Goal: Task Accomplishment & Management: Manage account settings

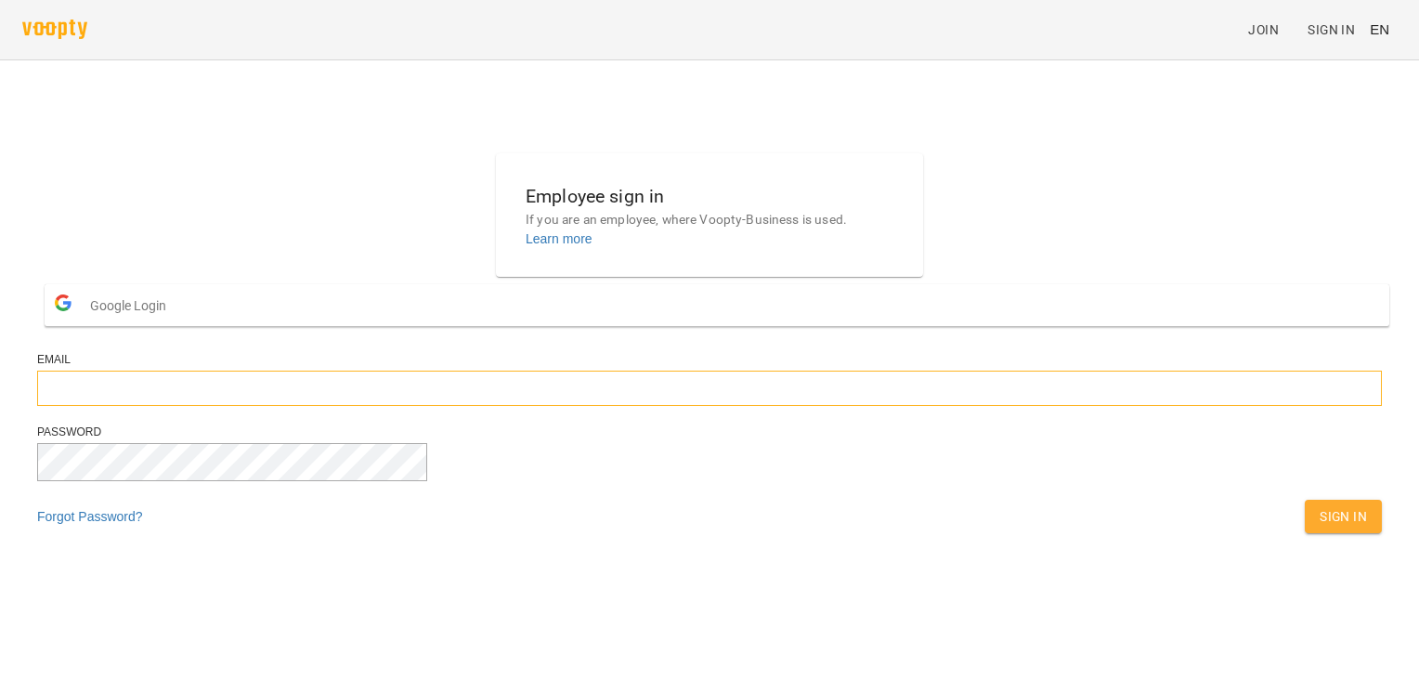
type input "**********"
click at [266, 527] on span "Sign In" at bounding box center [1342, 516] width 47 height 22
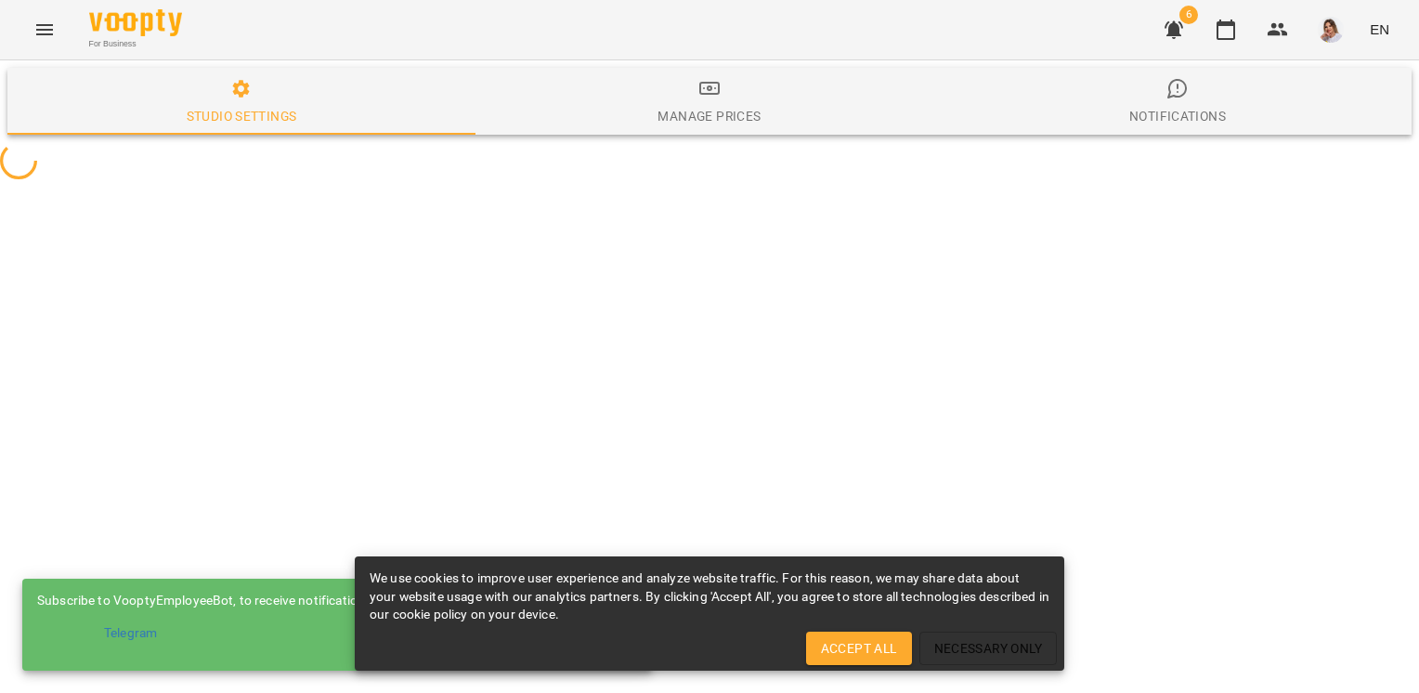
select select "**"
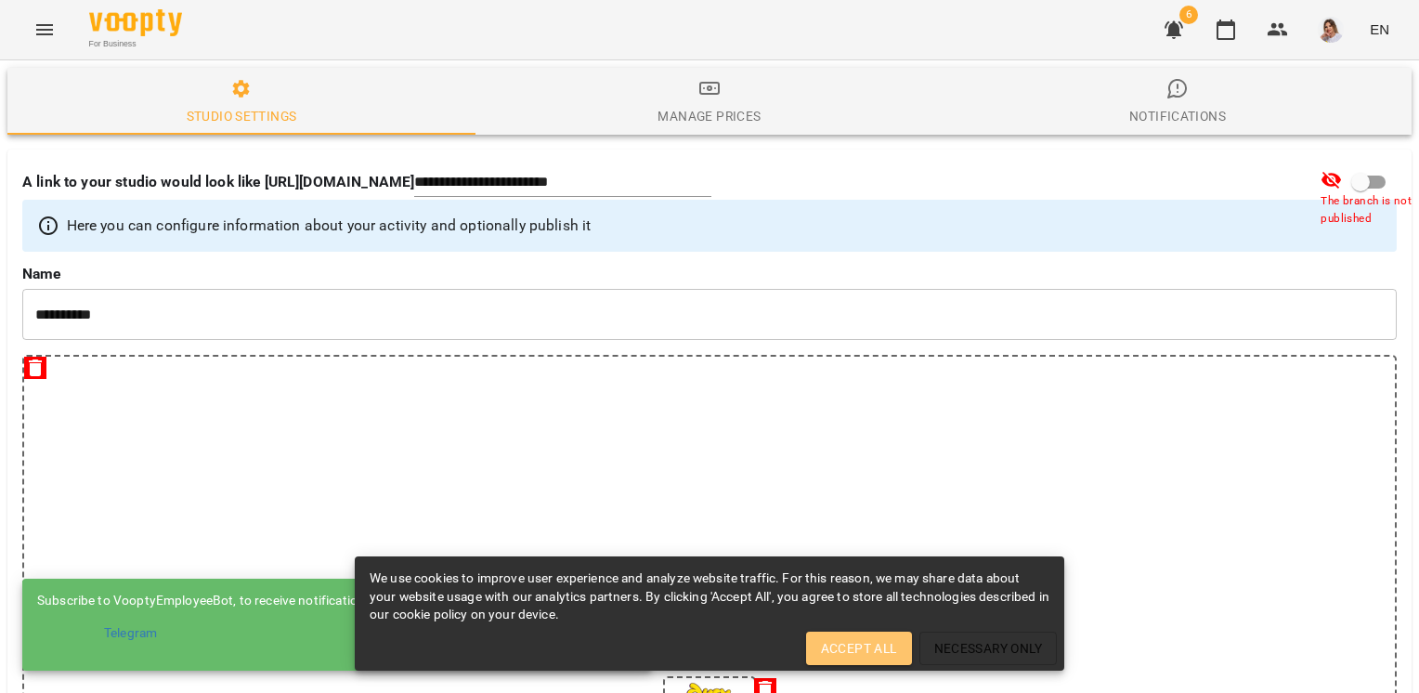
click at [854, 656] on span "Accept All" at bounding box center [859, 648] width 76 height 22
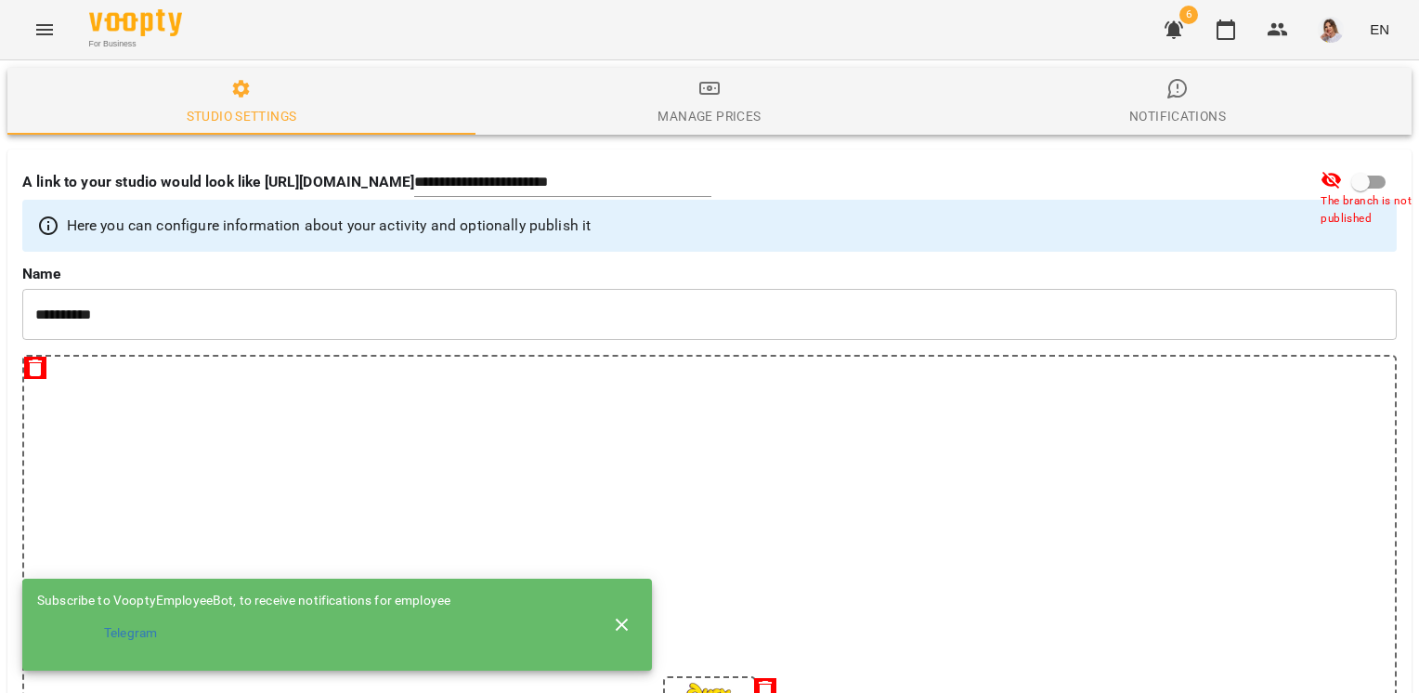
click at [45, 42] on button "Menu" at bounding box center [44, 29] width 45 height 45
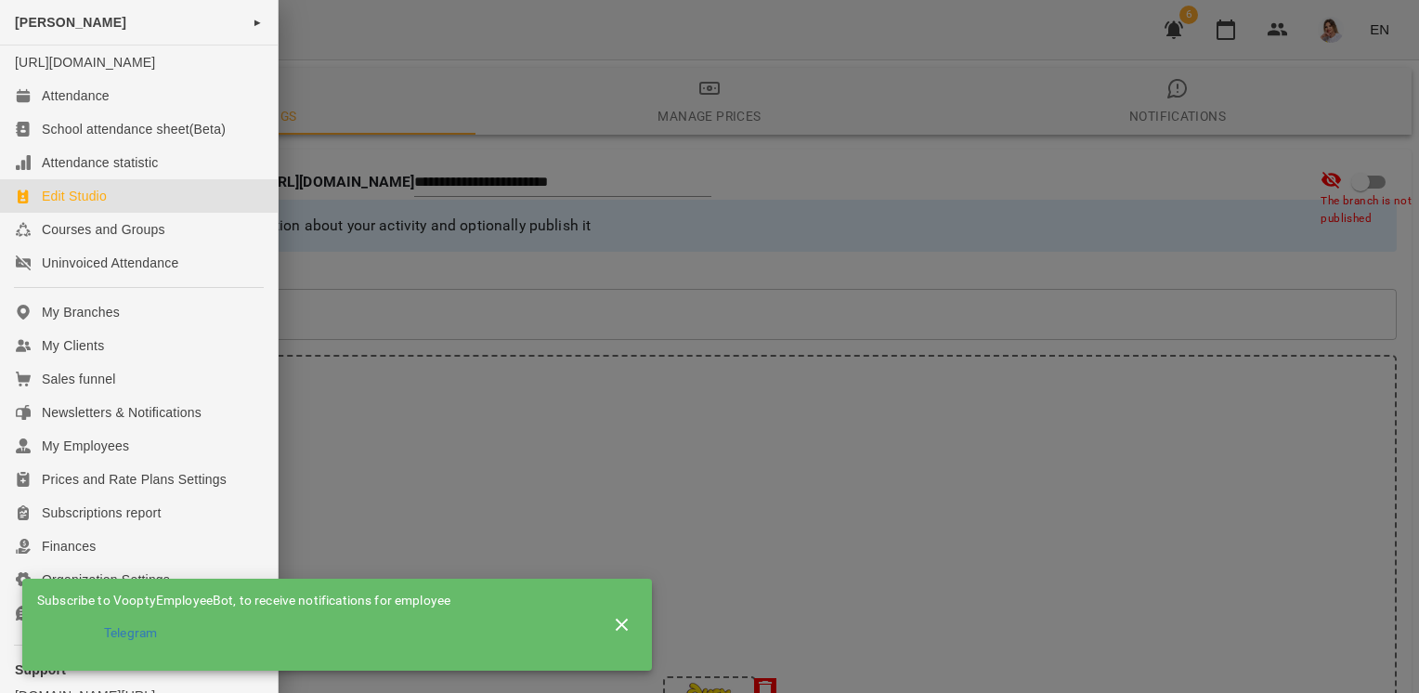
click at [1353, 55] on div at bounding box center [709, 346] width 1419 height 693
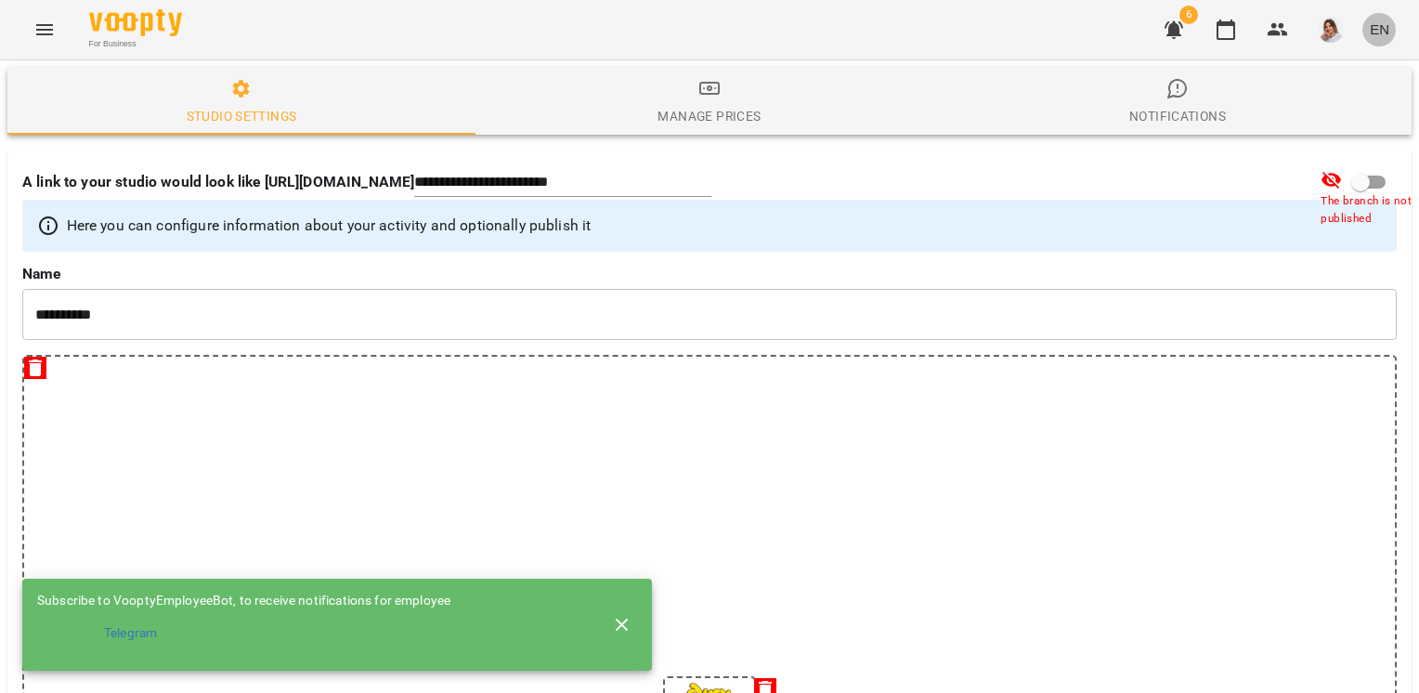
click at [1384, 29] on span "EN" at bounding box center [1379, 28] width 19 height 19
click at [1366, 97] on div "Українська" at bounding box center [1344, 104] width 95 height 33
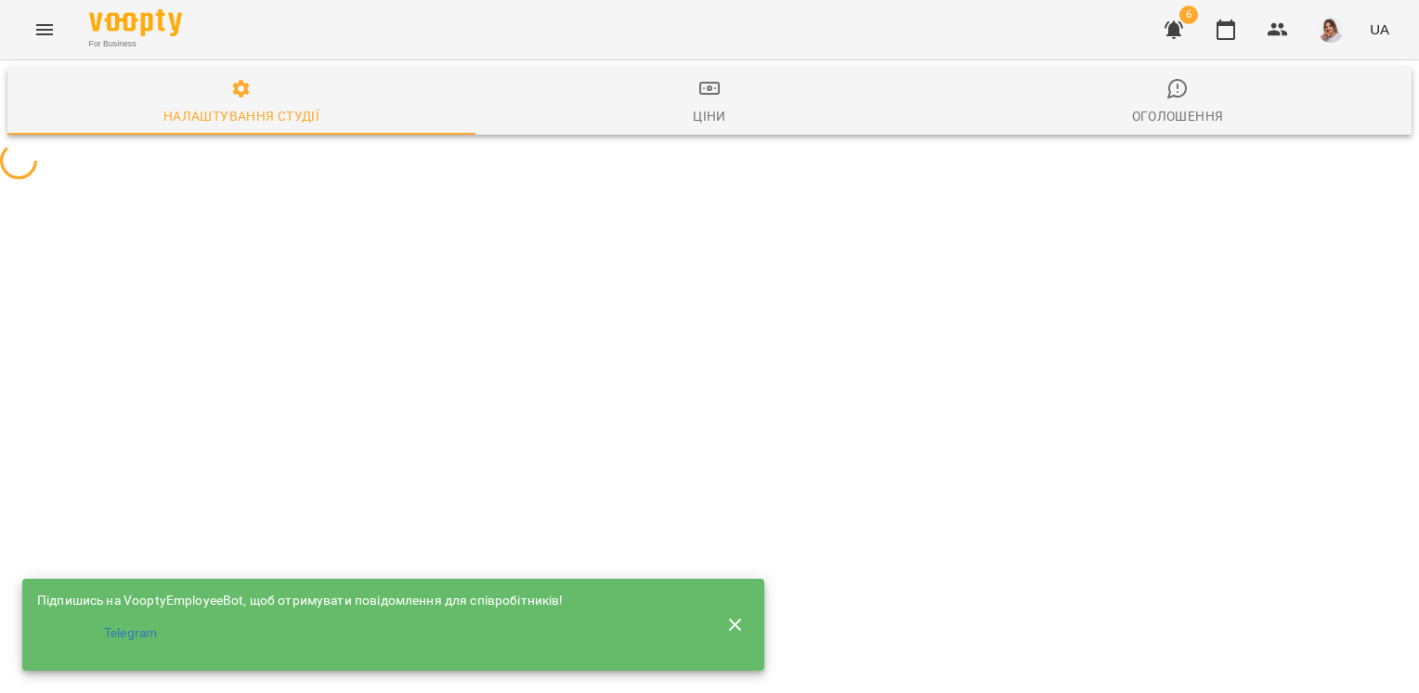
select select "**"
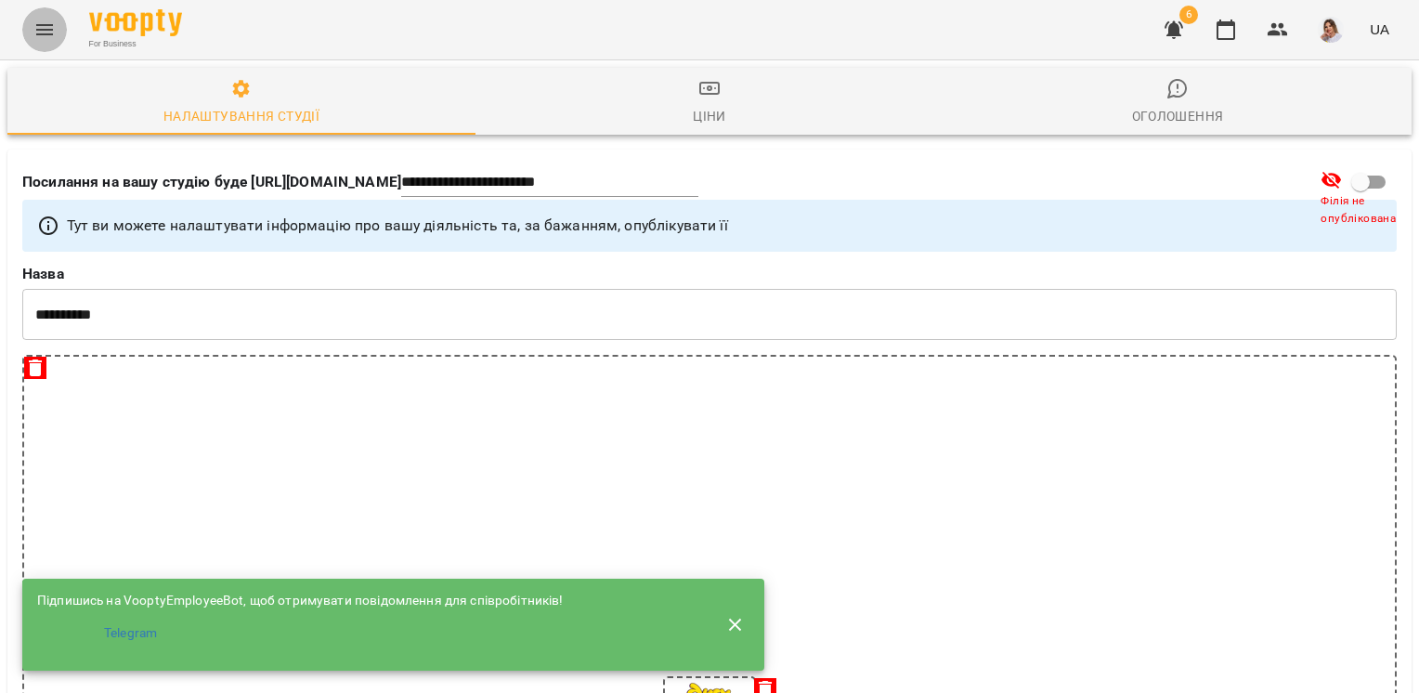
click at [53, 22] on icon "Menu" at bounding box center [44, 30] width 22 height 22
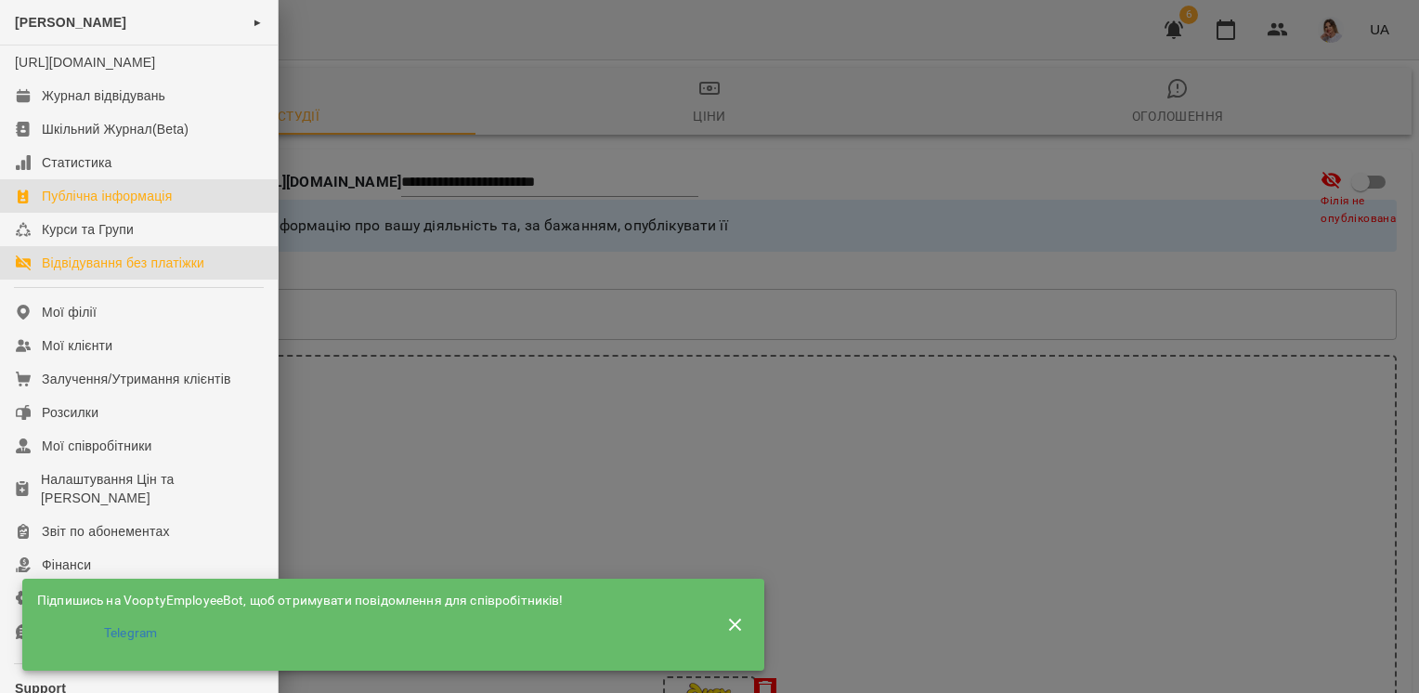
click at [68, 272] on div "Відвідування без платіжки" at bounding box center [123, 262] width 162 height 19
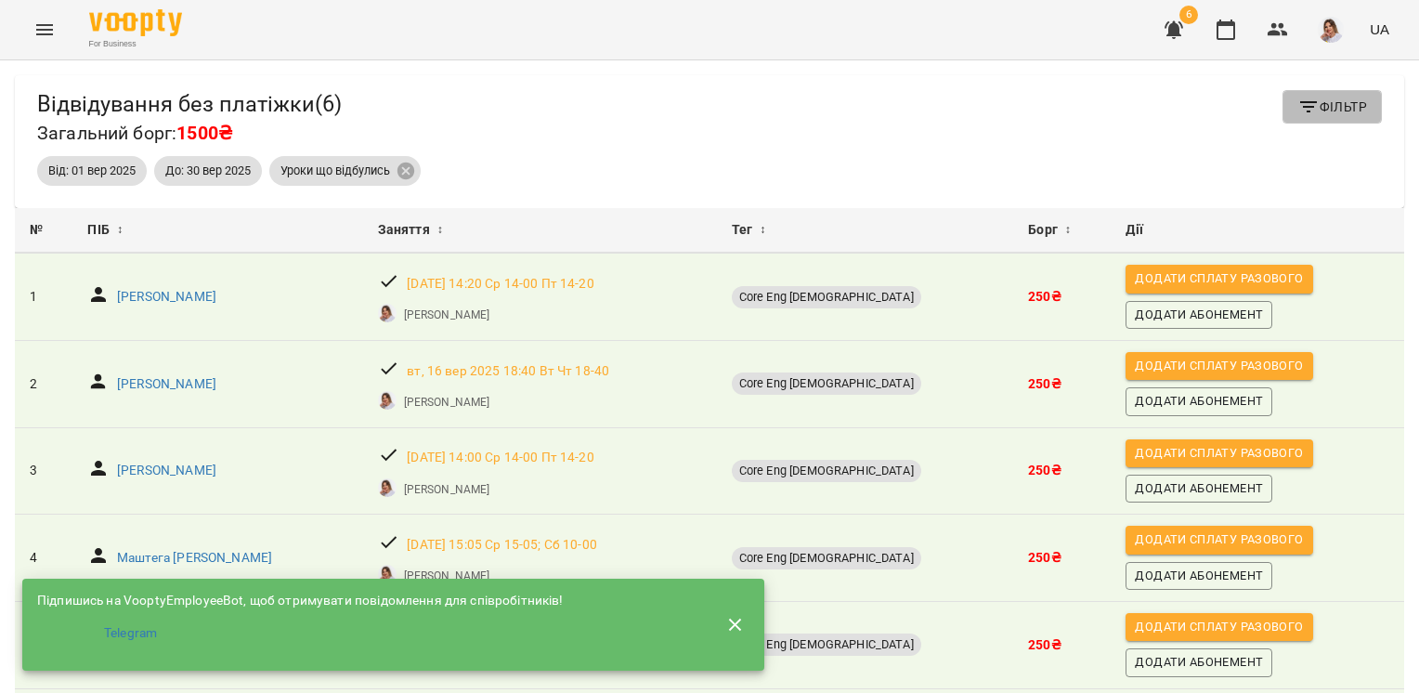
click at [1348, 97] on span "Фільтр" at bounding box center [1332, 107] width 70 height 22
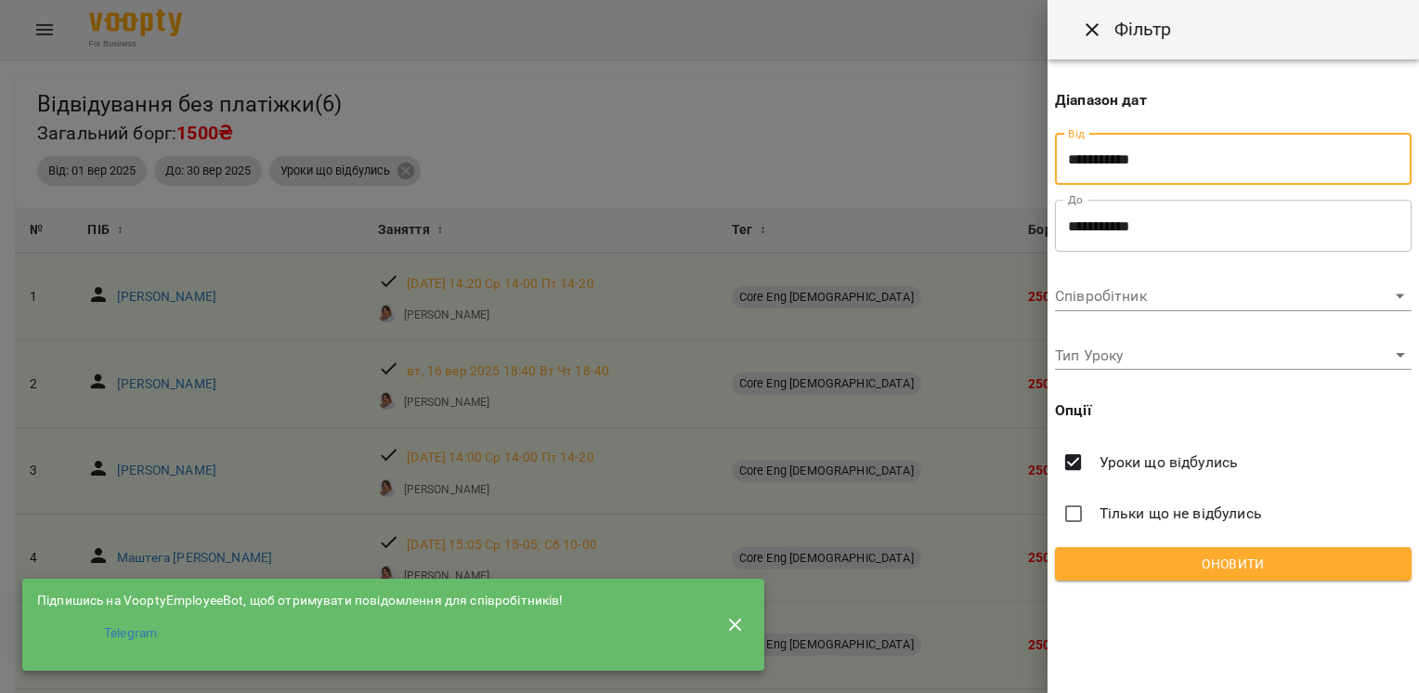
click at [1158, 174] on input "**********" at bounding box center [1233, 160] width 357 height 52
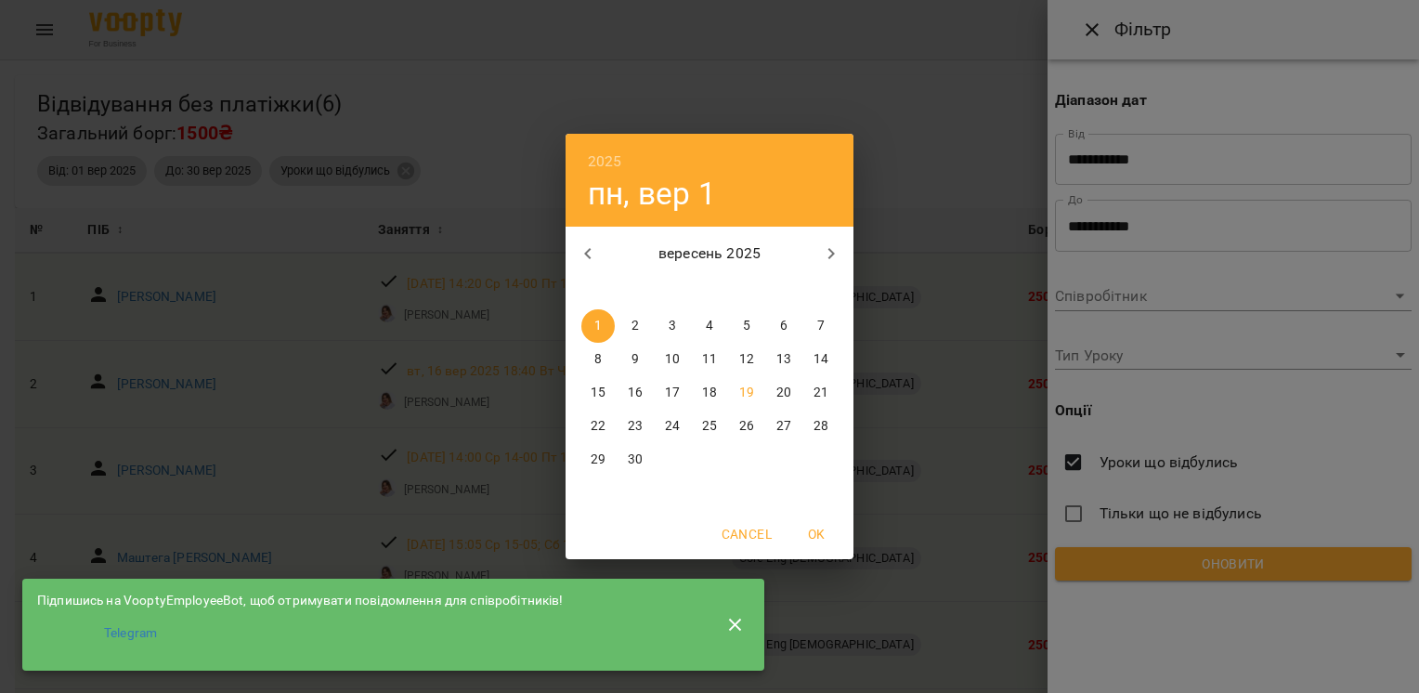
click at [576, 271] on button "button" at bounding box center [587, 253] width 45 height 45
click at [594, 425] on p "18" at bounding box center [598, 426] width 15 height 19
type input "**********"
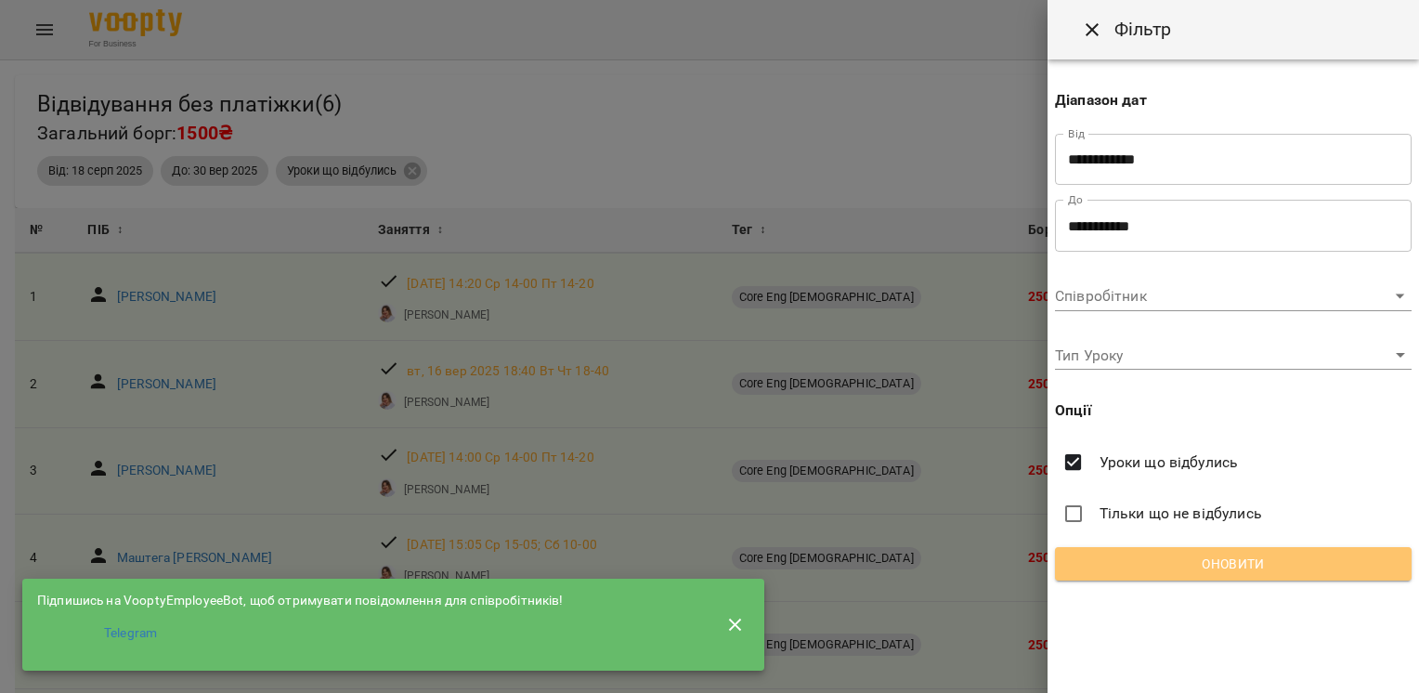
click at [1127, 569] on span "Оновити" at bounding box center [1233, 563] width 327 height 22
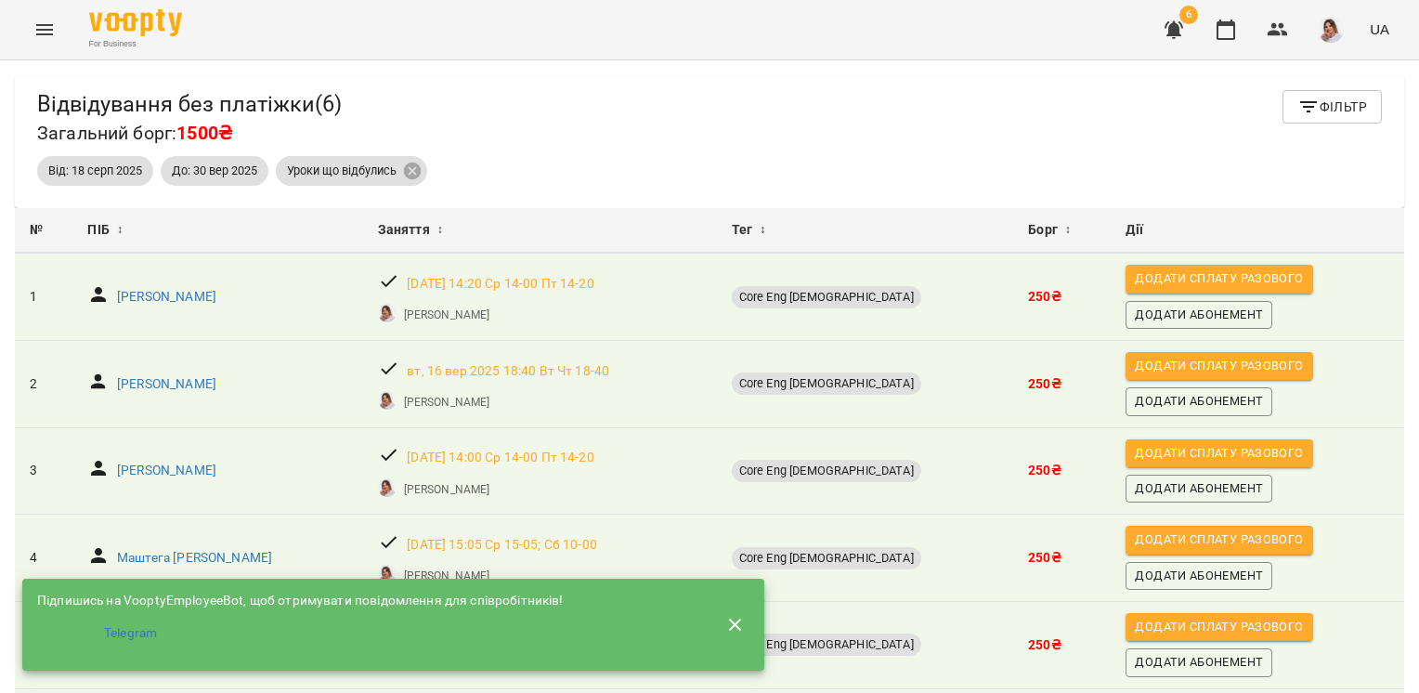
click at [732, 620] on icon "button" at bounding box center [735, 623] width 13 height 13
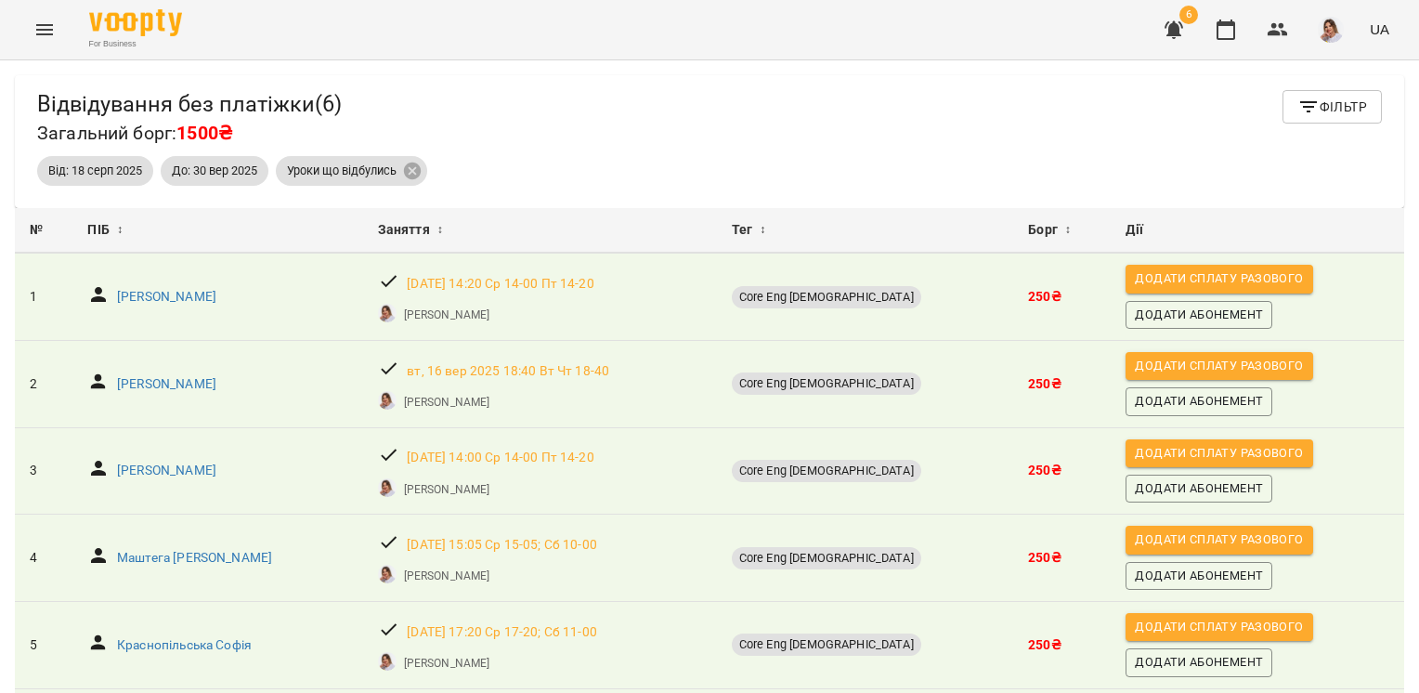
click at [430, 225] on span "Заняття" at bounding box center [404, 230] width 52 height 22
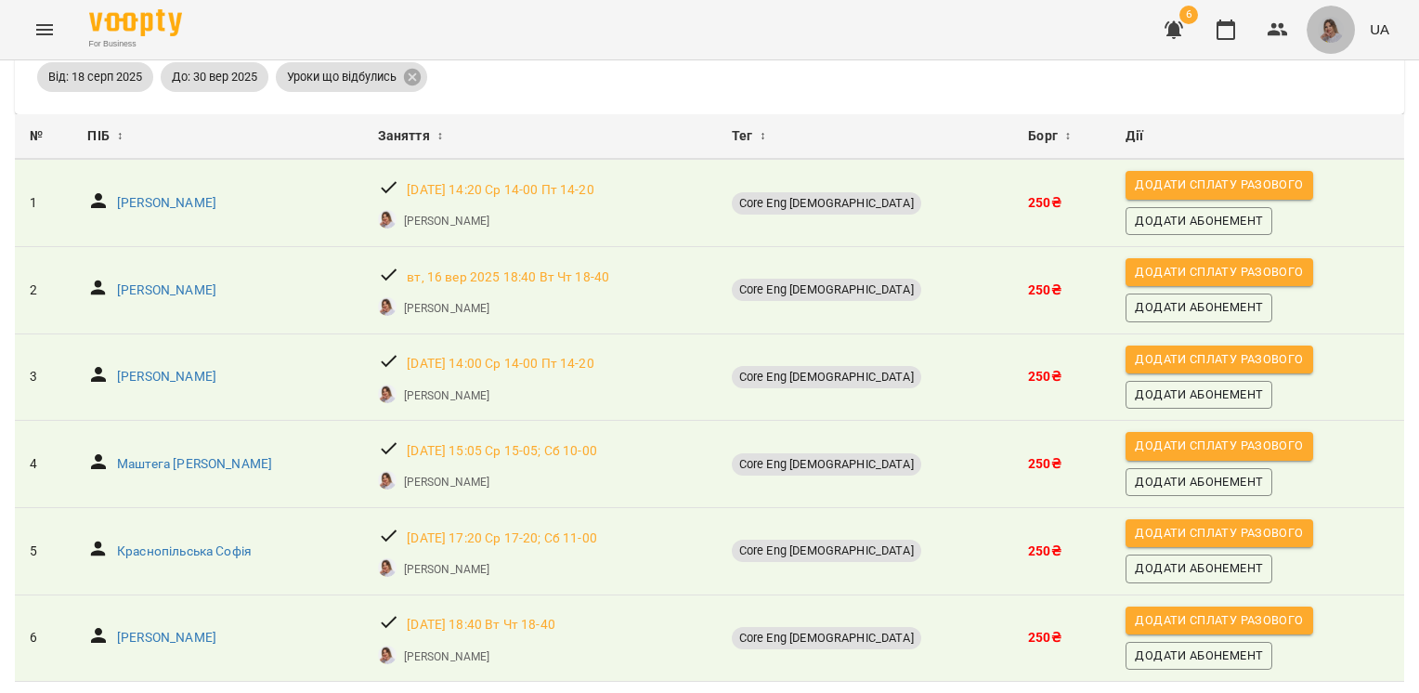
click at [1337, 29] on img "button" at bounding box center [1331, 30] width 26 height 26
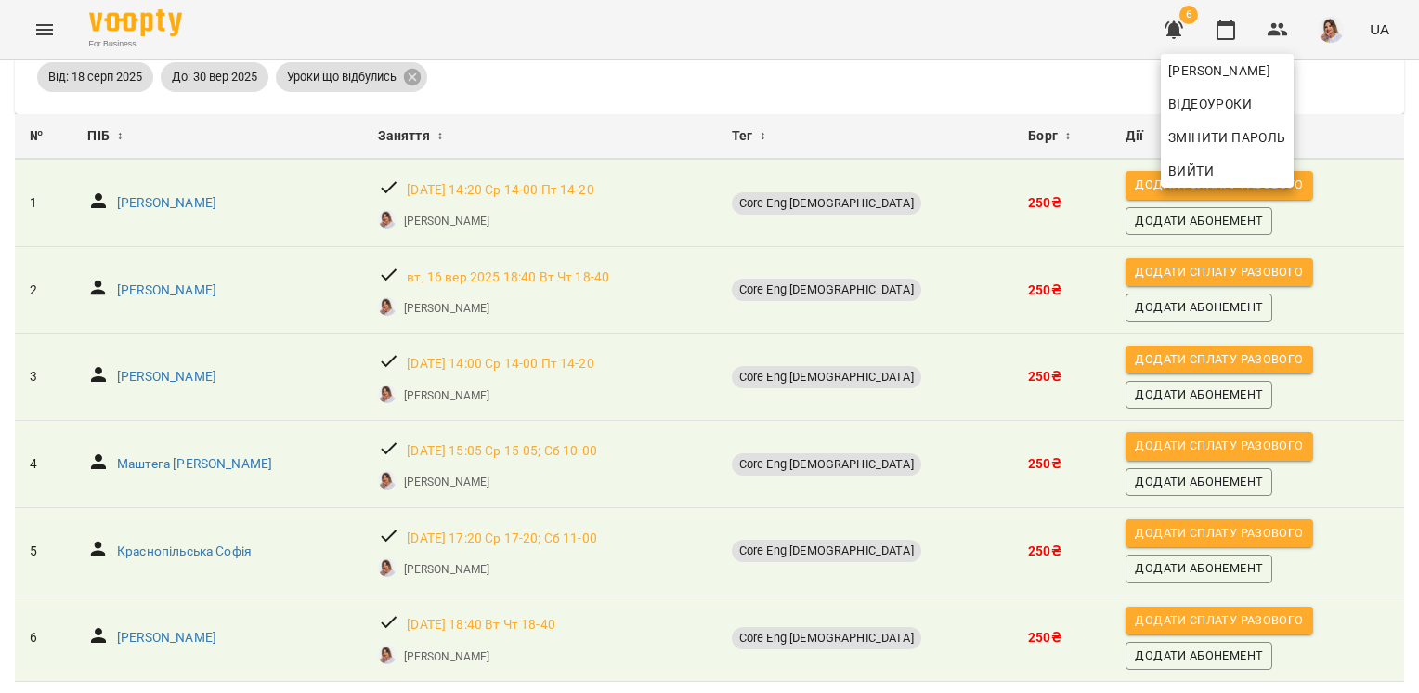
click at [48, 26] on div at bounding box center [709, 346] width 1419 height 693
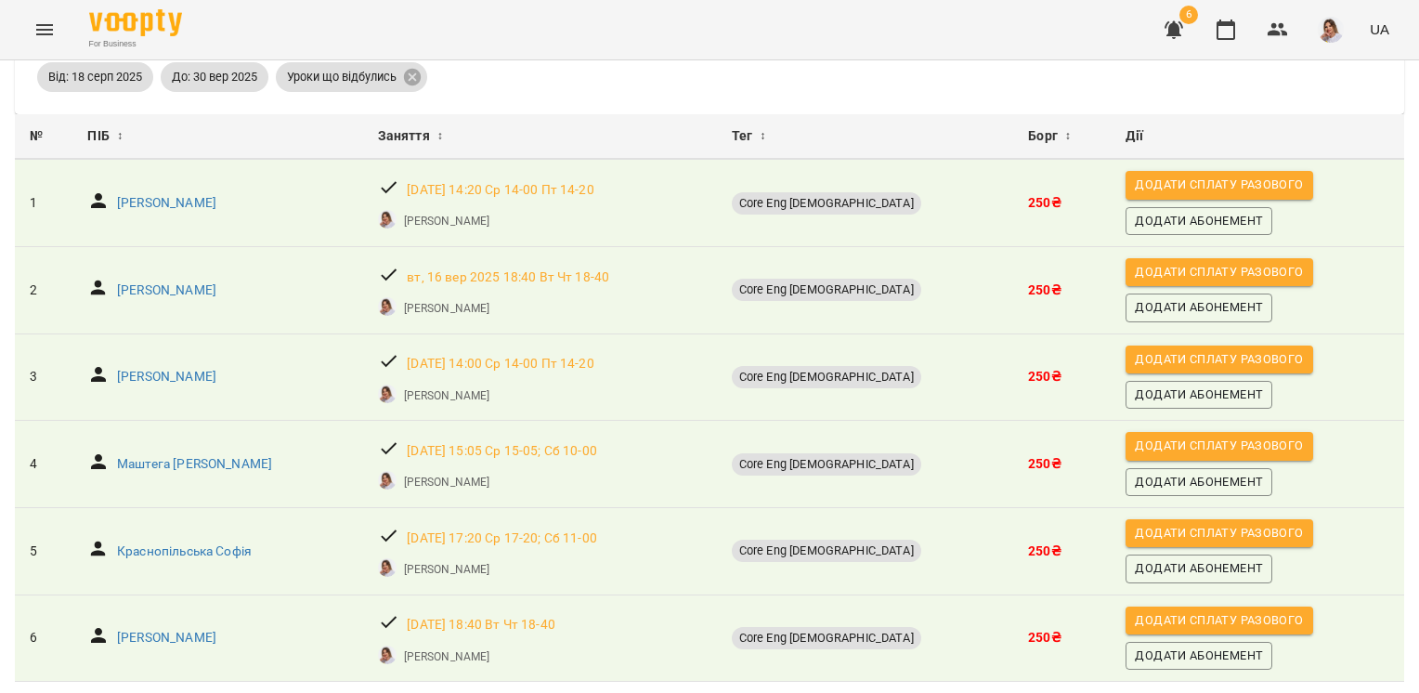
click at [48, 30] on icon "Menu" at bounding box center [44, 29] width 17 height 11
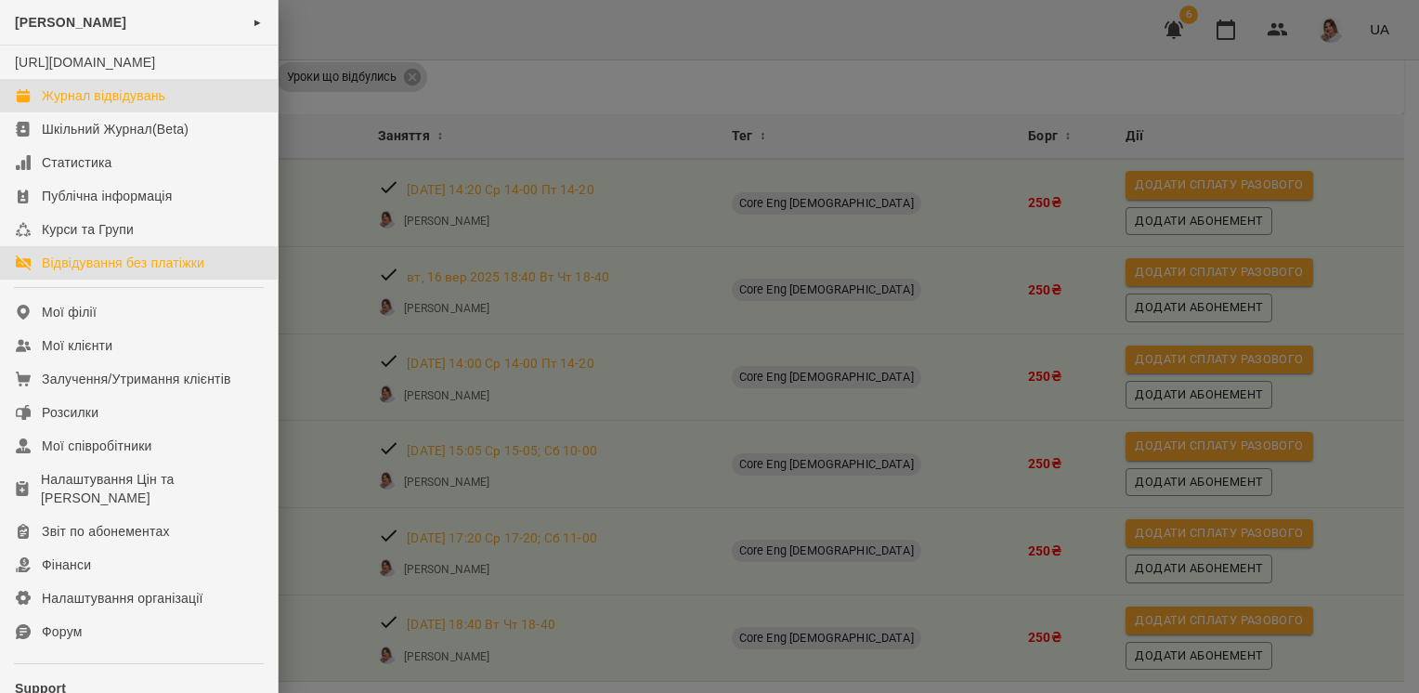
click at [83, 101] on link "Журнал відвідувань" at bounding box center [139, 95] width 278 height 33
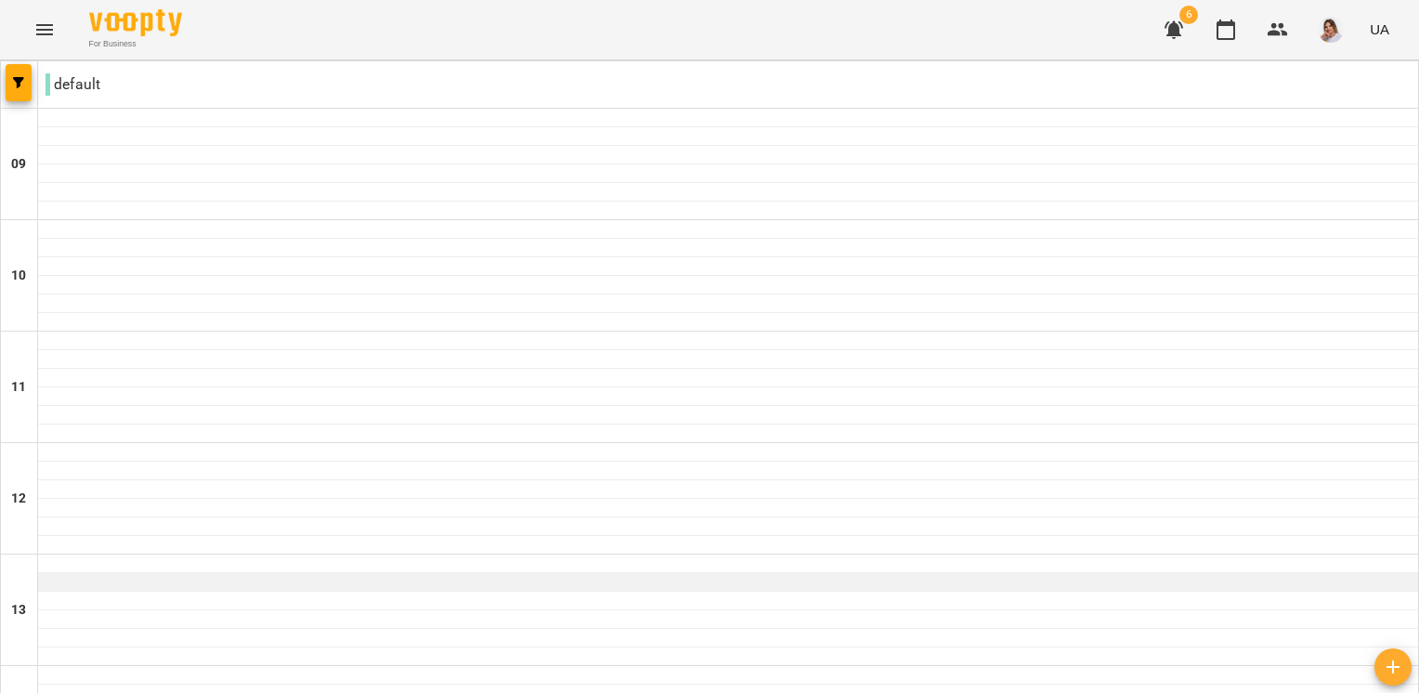
scroll to position [371, 0]
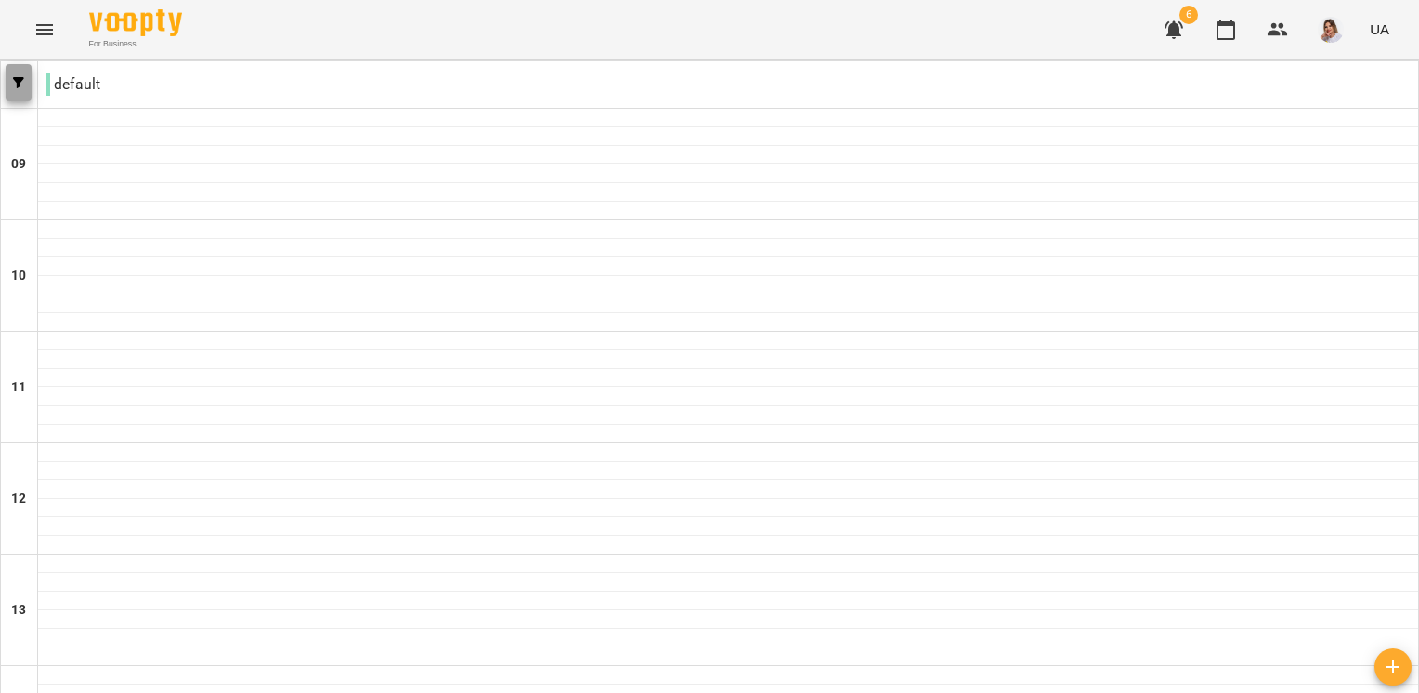
click at [15, 81] on icon "button" at bounding box center [18, 82] width 11 height 11
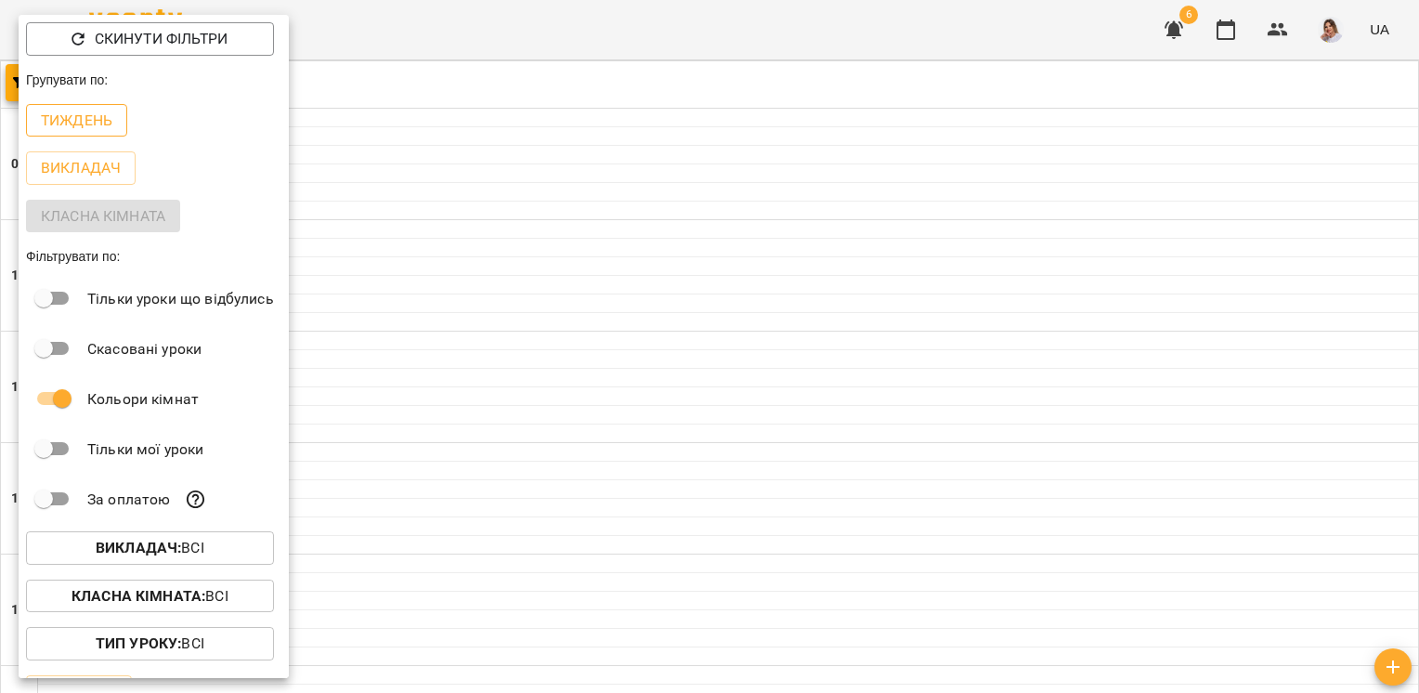
click at [84, 125] on p "Тиждень" at bounding box center [76, 121] width 71 height 22
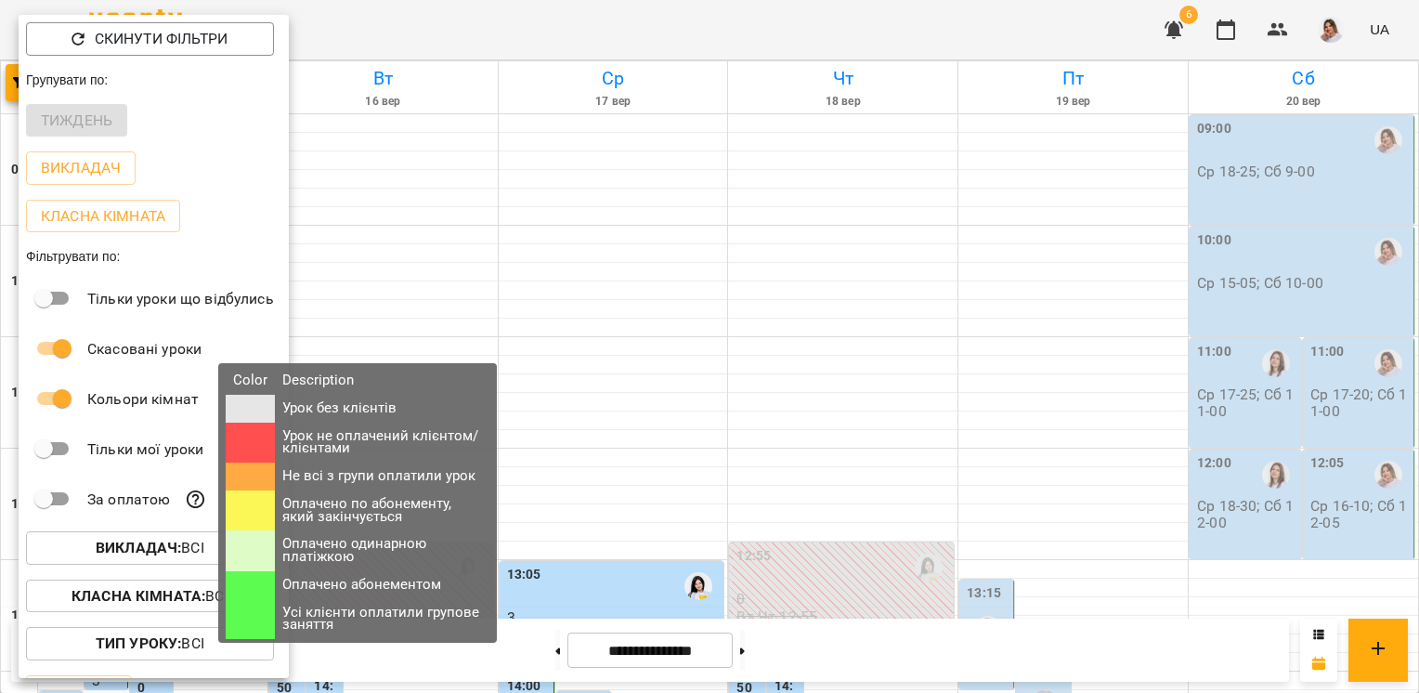
click at [194, 505] on icon at bounding box center [196, 498] width 19 height 19
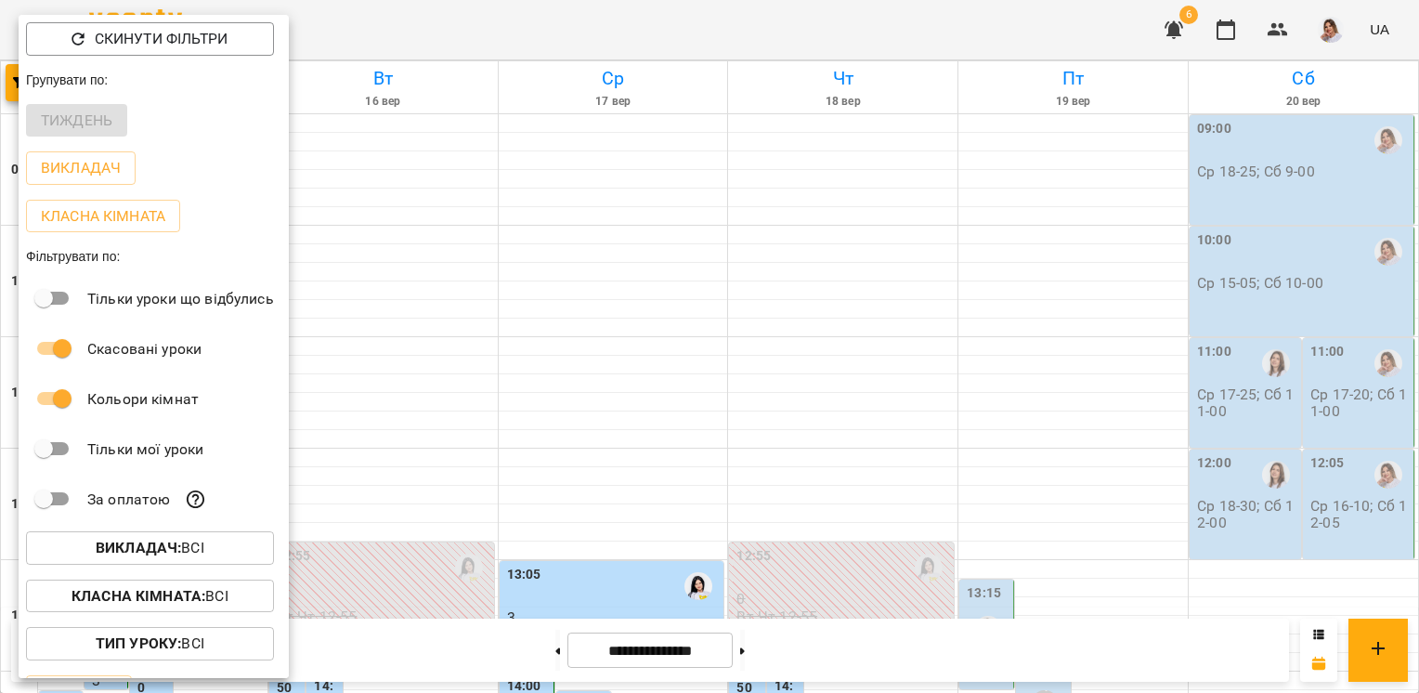
click at [668, 421] on div at bounding box center [709, 346] width 1419 height 693
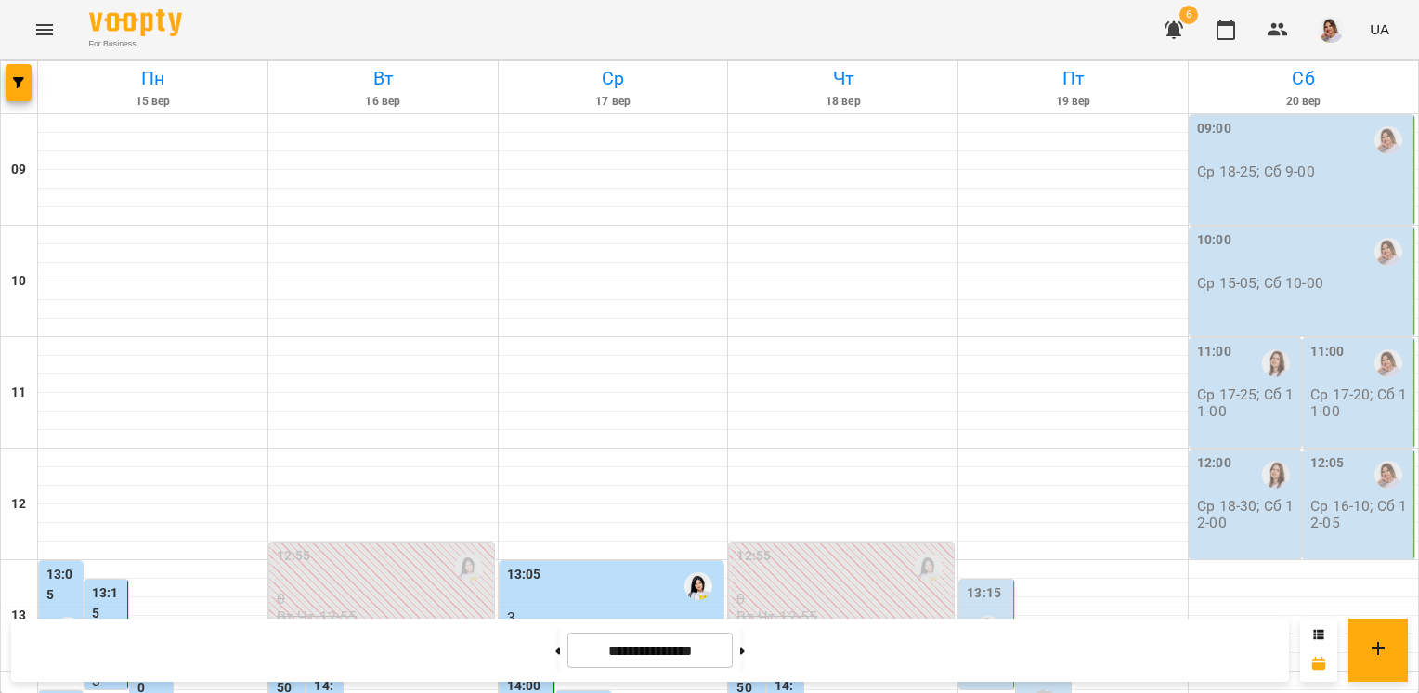
scroll to position [191, 0]
